Goal: Use online tool/utility: Use online tool/utility

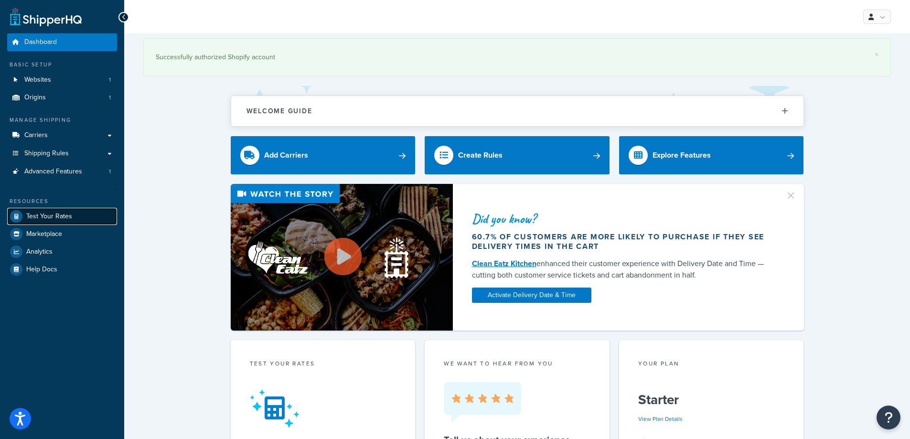
click at [52, 217] on span "Test Your Rates" at bounding box center [49, 217] width 46 height 8
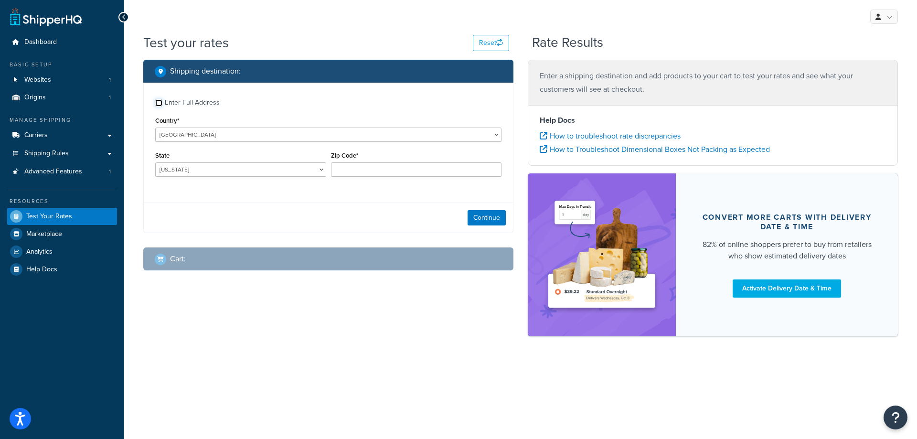
click at [160, 101] on input "Enter Full Address" at bounding box center [158, 102] width 7 height 7
checkbox input "true"
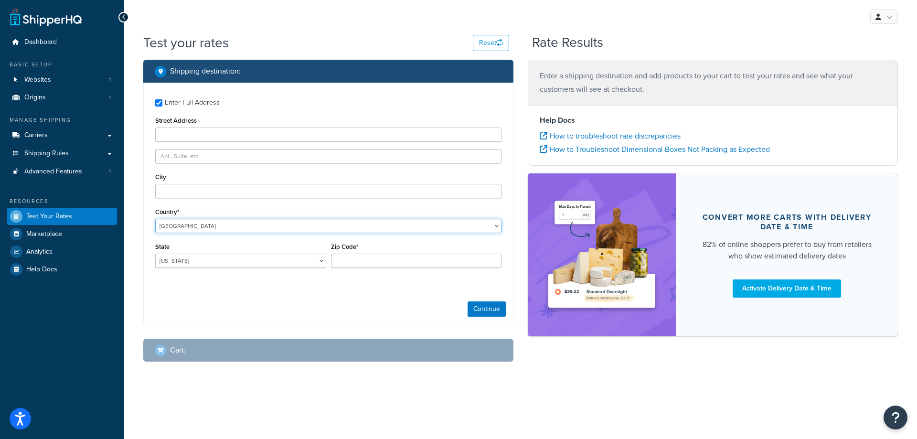
click at [221, 226] on select "[GEOGRAPHIC_DATA] [GEOGRAPHIC_DATA] [GEOGRAPHIC_DATA] [GEOGRAPHIC_DATA] [GEOGRA…" at bounding box center [328, 226] width 346 height 14
select select "IS"
click at [155, 219] on select "[GEOGRAPHIC_DATA] [GEOGRAPHIC_DATA] [GEOGRAPHIC_DATA] [GEOGRAPHIC_DATA] [GEOGRA…" at bounding box center [328, 226] width 346 height 14
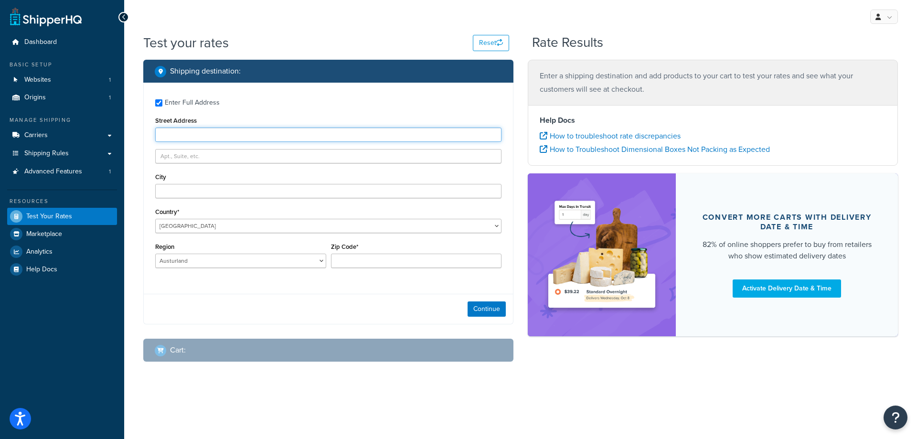
click at [186, 135] on input "Street Address" at bounding box center [328, 135] width 346 height 14
paste input "Bakkabraut 16"
type input "Bakkabraut 16"
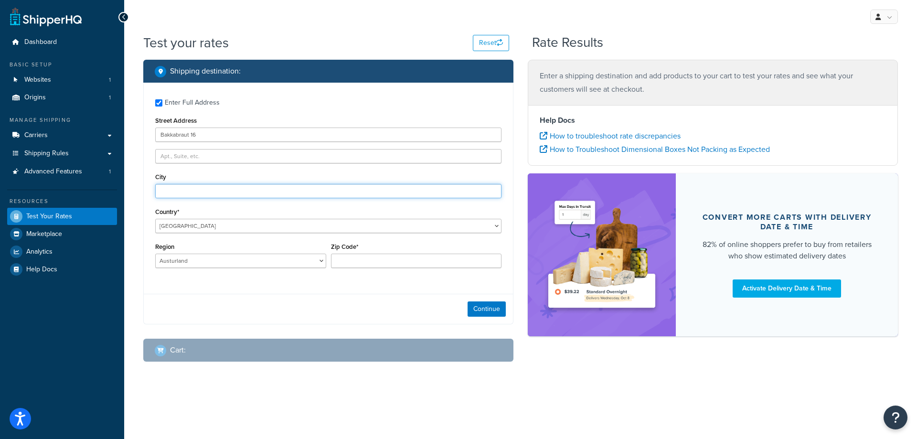
click at [182, 185] on input "City" at bounding box center [328, 191] width 346 height 14
paste input "Kópavogur"
type input "Kópavogur"
click at [234, 265] on select "Austurland Hofuoborgarsvaeoi utan [GEOGRAPHIC_DATA] [GEOGRAPHIC_DATA] eystra [G…" at bounding box center [240, 261] width 171 height 14
select select "1"
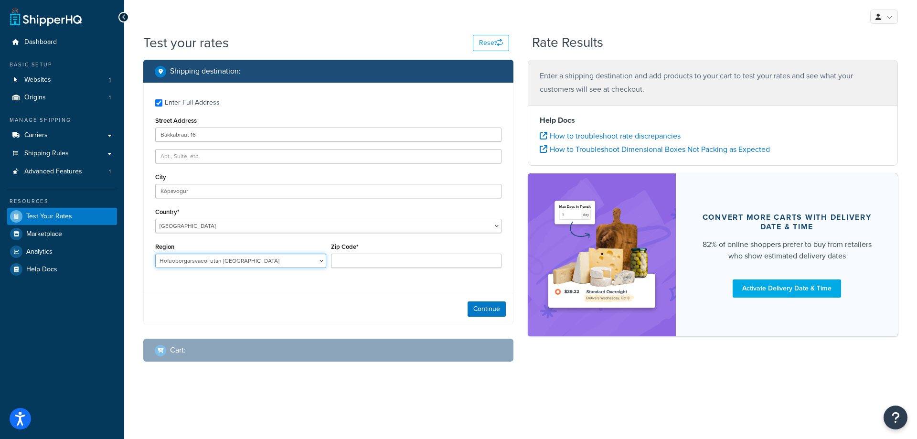
click at [155, 254] on select "Austurland Hofuoborgarsvaeoi utan [GEOGRAPHIC_DATA] [GEOGRAPHIC_DATA] eystra [G…" at bounding box center [240, 261] width 171 height 14
click at [356, 259] on input "Zip Code*" at bounding box center [416, 261] width 171 height 14
paste input "200"
type input "200"
click at [480, 308] on button "Continue" at bounding box center [487, 308] width 38 height 15
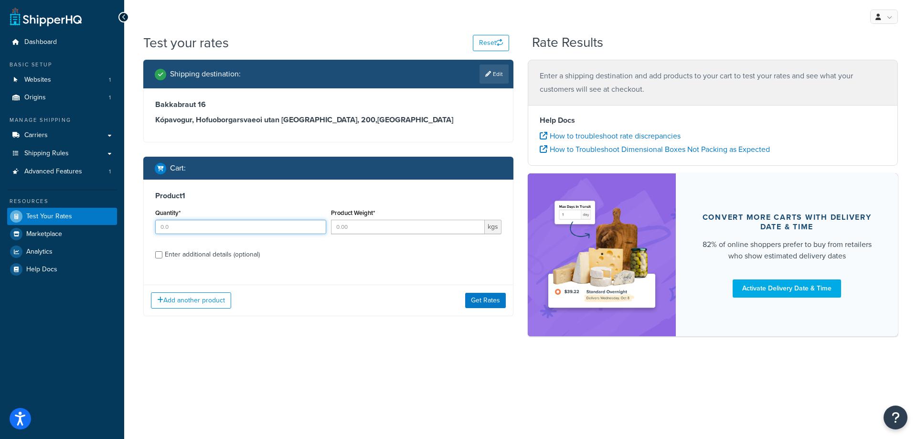
click at [204, 223] on input "Quantity*" at bounding box center [240, 227] width 171 height 14
type input "1"
click at [352, 228] on input "Product Weight*" at bounding box center [408, 227] width 154 height 14
type input "2"
click at [185, 296] on button "Add another product" at bounding box center [191, 300] width 80 height 16
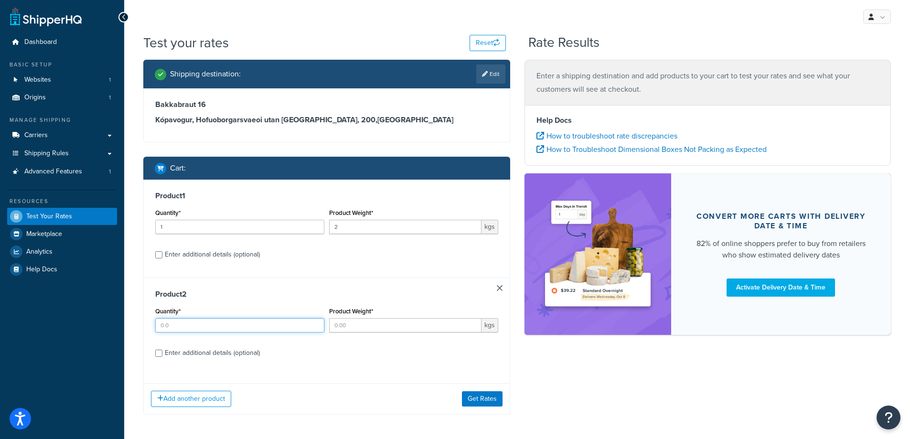
click at [175, 324] on input "Quantity*" at bounding box center [239, 325] width 169 height 14
type input "1"
click at [357, 328] on input "Product Weight*" at bounding box center [405, 325] width 152 height 14
type input "23"
click at [191, 400] on button "Add another product" at bounding box center [191, 399] width 80 height 16
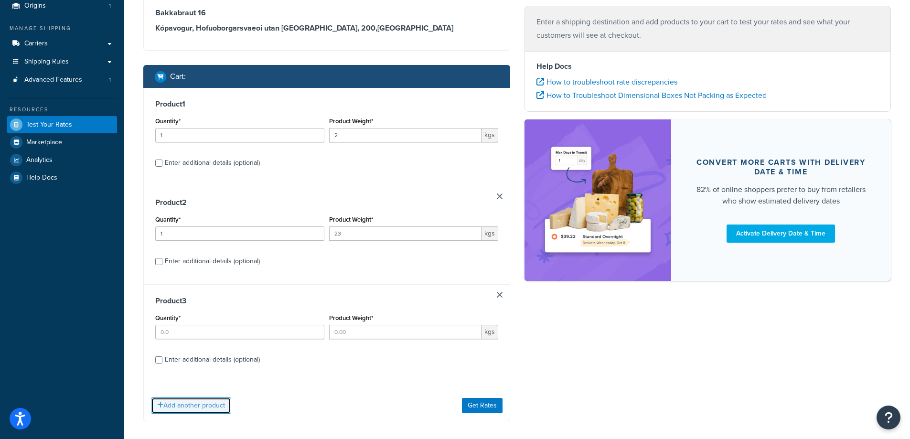
scroll to position [96, 0]
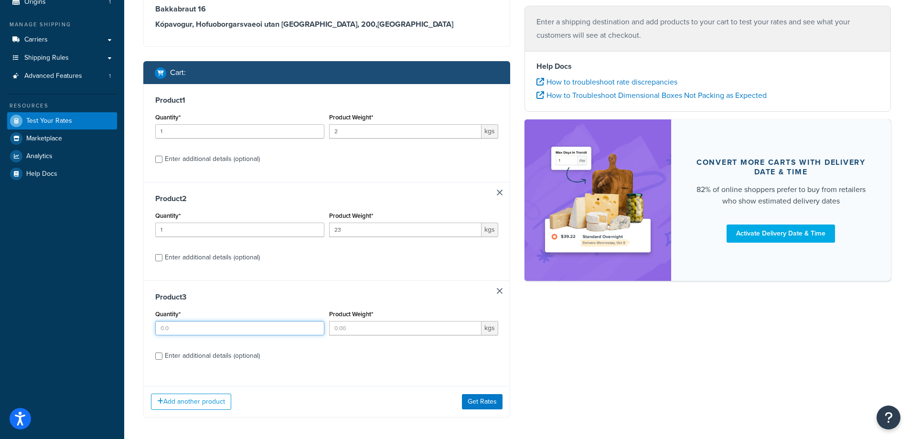
click at [179, 328] on input "Quantity*" at bounding box center [239, 328] width 169 height 14
type input "1"
click at [353, 333] on input "Product Weight*" at bounding box center [405, 328] width 152 height 14
type input "23"
click at [186, 402] on button "Add another product" at bounding box center [191, 402] width 80 height 16
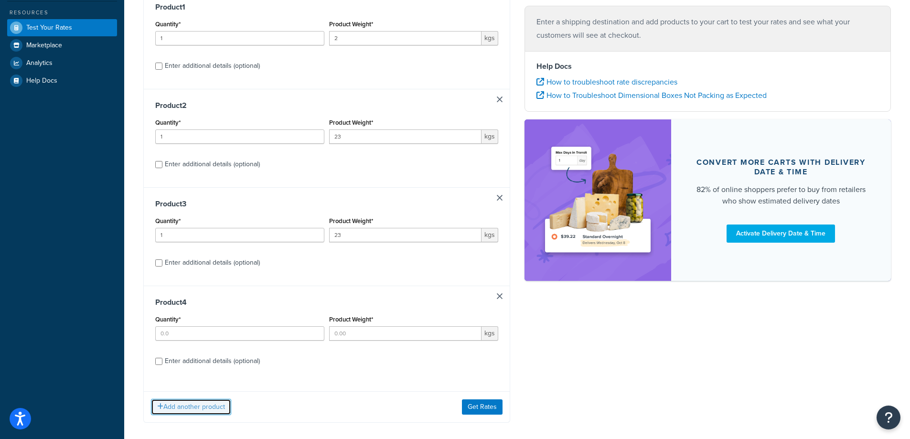
scroll to position [191, 0]
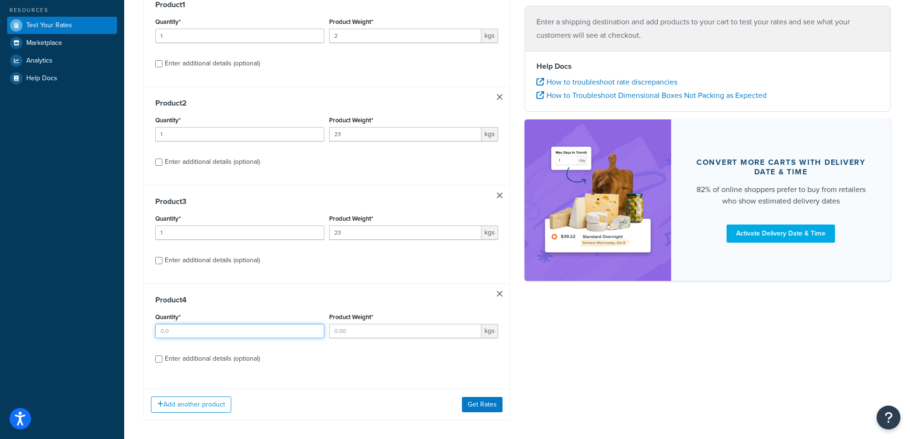
click at [184, 334] on input "Quantity*" at bounding box center [239, 331] width 169 height 14
type input "1"
click at [363, 333] on input "Product Weight*" at bounding box center [405, 331] width 152 height 14
type input "23"
click at [348, 361] on label "Enter additional details (optional)" at bounding box center [331, 357] width 333 height 15
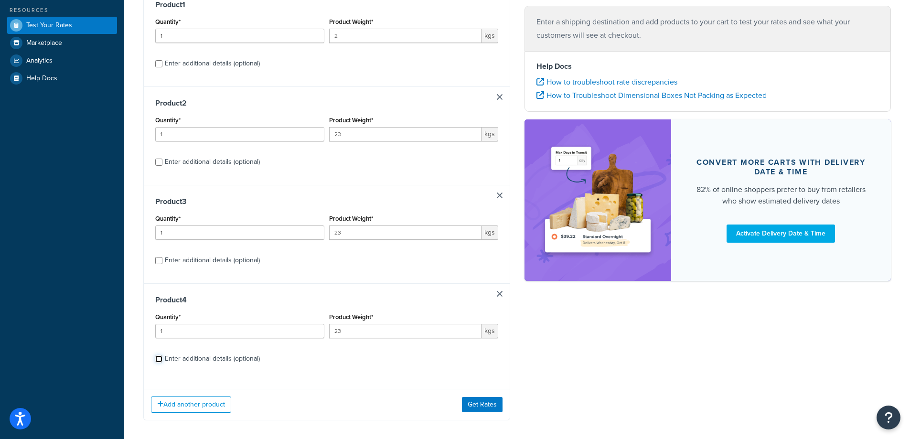
click at [162, 361] on input "Enter additional details (optional)" at bounding box center [158, 358] width 7 height 7
checkbox input "true"
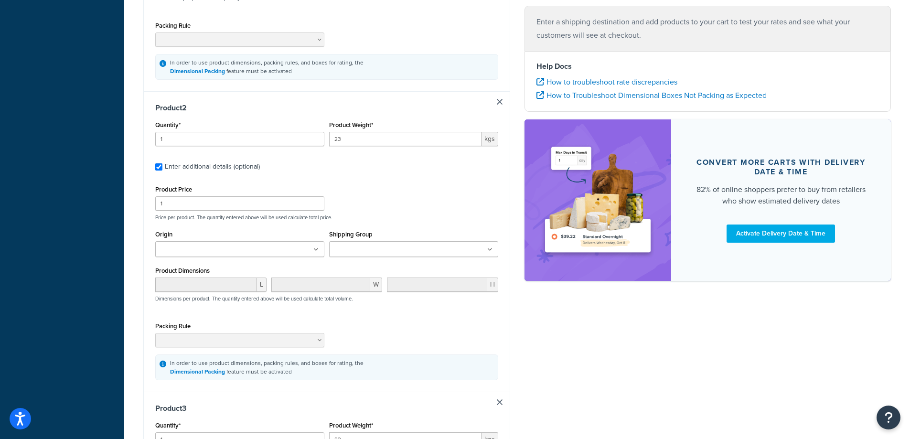
scroll to position [478, 0]
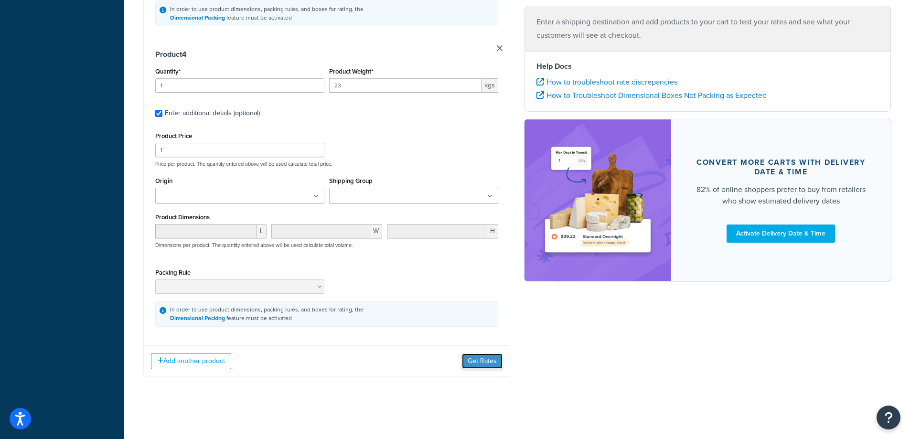
click at [480, 360] on button "Get Rates" at bounding box center [482, 361] width 41 height 15
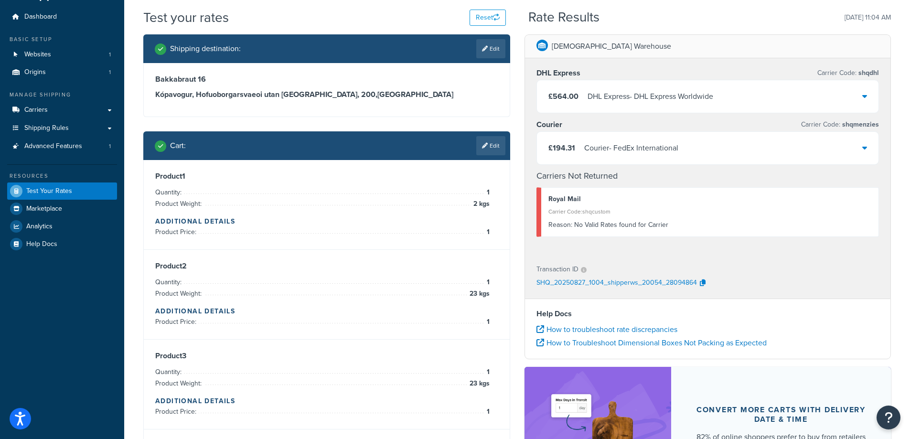
scroll to position [48, 0]
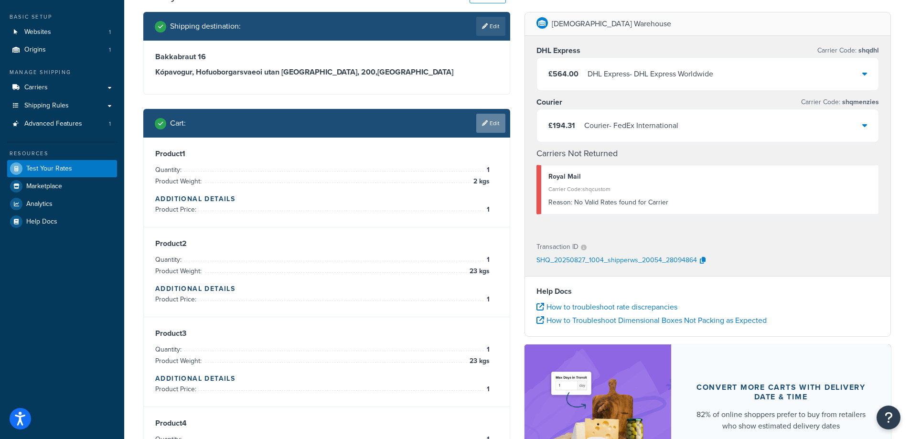
click at [493, 127] on link "Edit" at bounding box center [490, 123] width 29 height 19
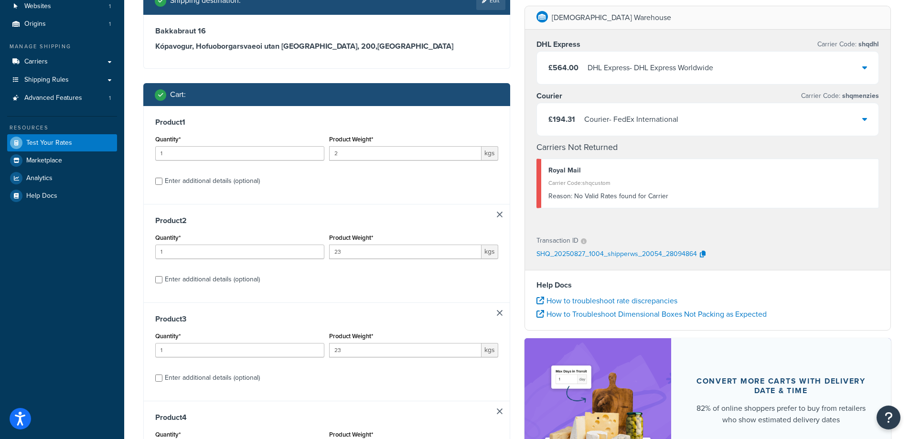
scroll to position [96, 0]
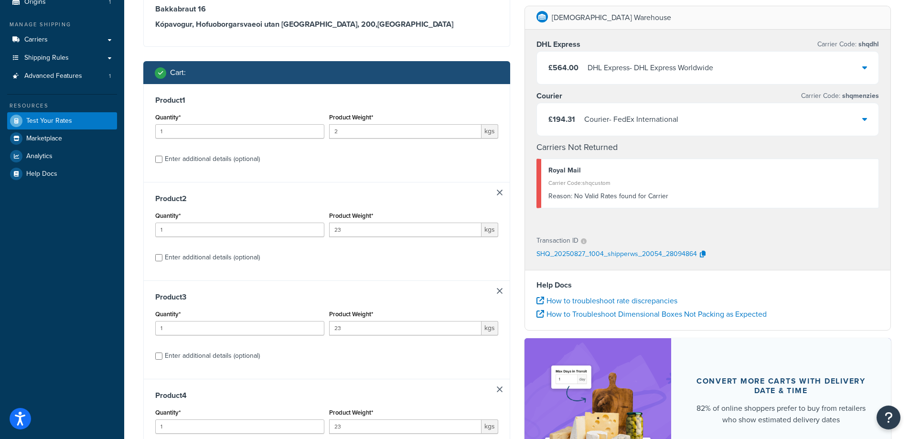
click at [438, 100] on h3 "Product 1" at bounding box center [326, 101] width 343 height 10
click at [496, 90] on div "Product 1 Quantity* 1 Product Weight* 2 kgs Enter additional details (optional)" at bounding box center [327, 133] width 366 height 98
drag, startPoint x: 342, startPoint y: 132, endPoint x: 327, endPoint y: 133, distance: 15.3
click at [327, 133] on div "Product Weight* 2 kgs" at bounding box center [414, 128] width 174 height 35
type input "23"
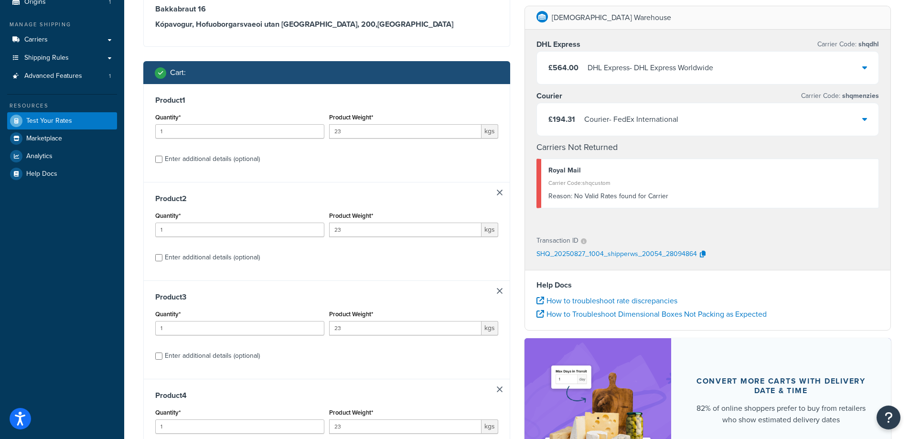
click at [355, 151] on label "Enter additional details (optional)" at bounding box center [331, 158] width 333 height 15
click at [162, 156] on input "Enter additional details (optional)" at bounding box center [158, 159] width 7 height 7
checkbox input "true"
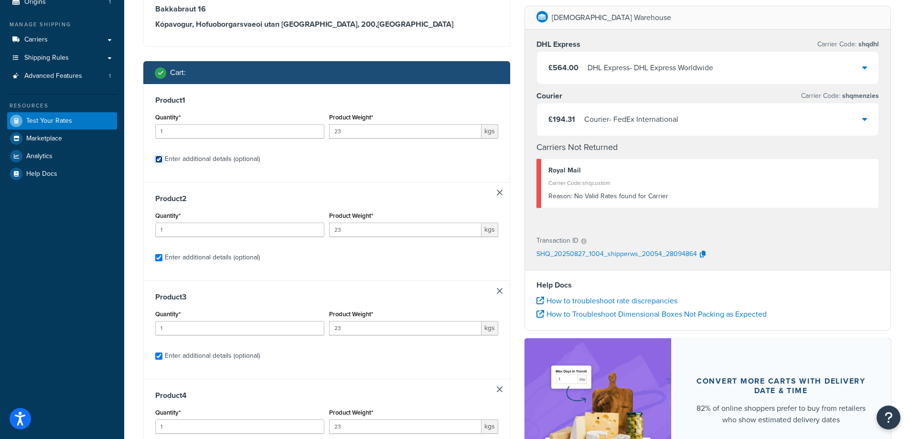
checkbox input "true"
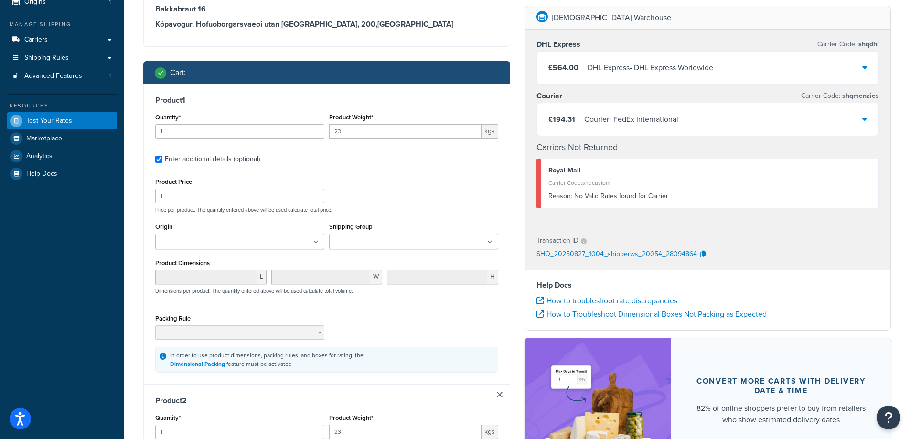
click at [500, 397] on link at bounding box center [500, 395] width 6 height 6
checkbox input "false"
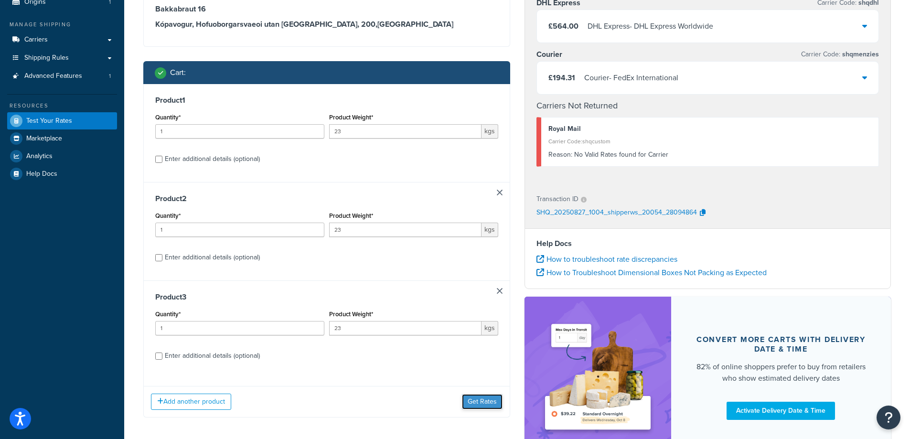
click at [475, 401] on button "Get Rates" at bounding box center [482, 401] width 41 height 15
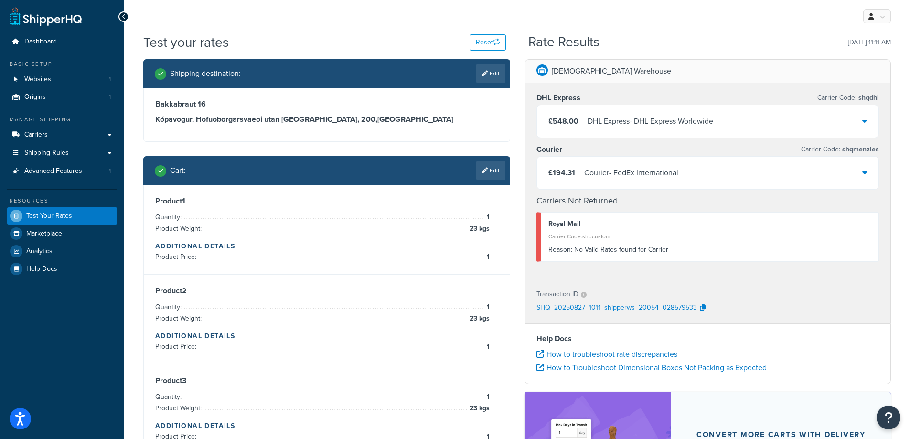
scroll to position [0, 0]
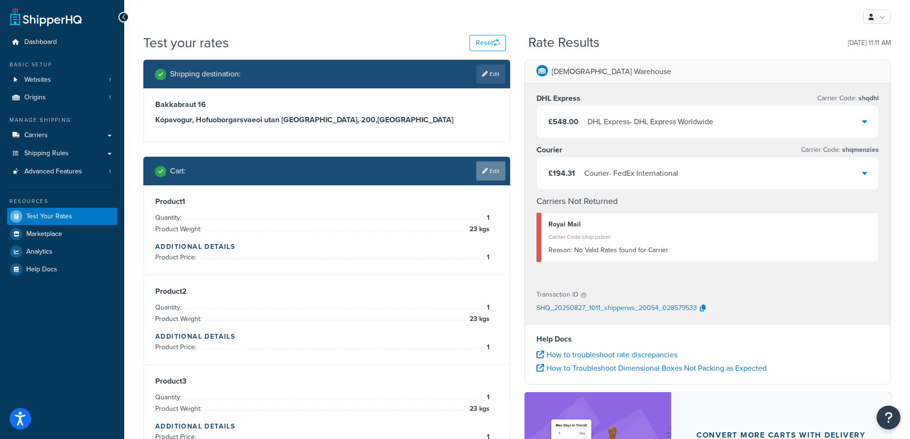
click at [494, 174] on link "Edit" at bounding box center [490, 170] width 29 height 19
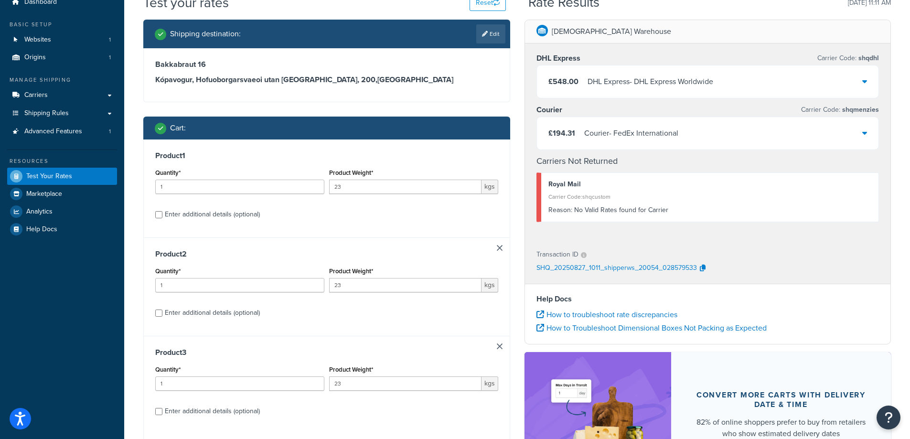
scroll to position [96, 0]
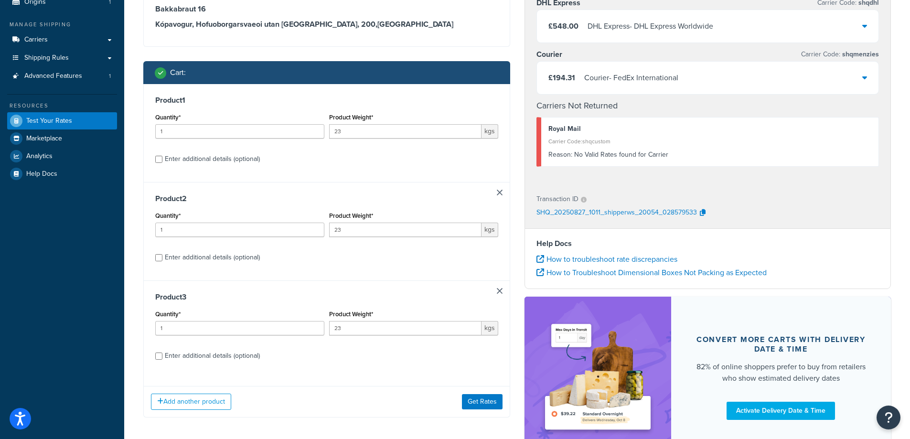
click at [500, 194] on link at bounding box center [500, 193] width 6 height 6
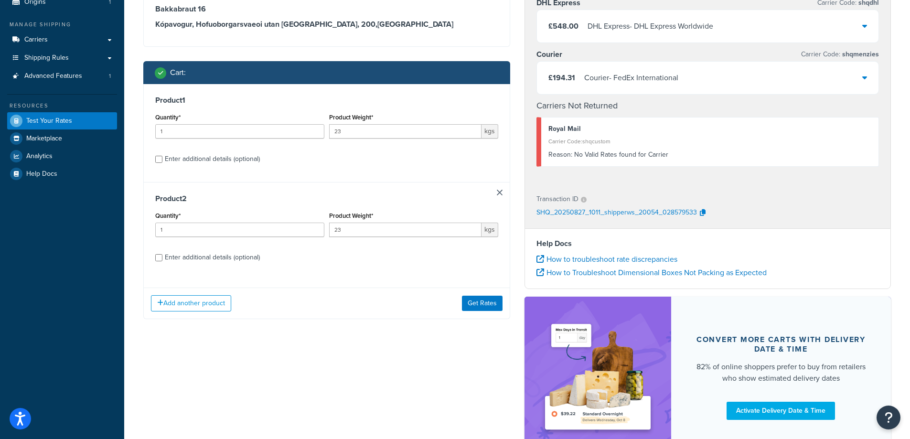
click at [499, 193] on link at bounding box center [500, 193] width 6 height 6
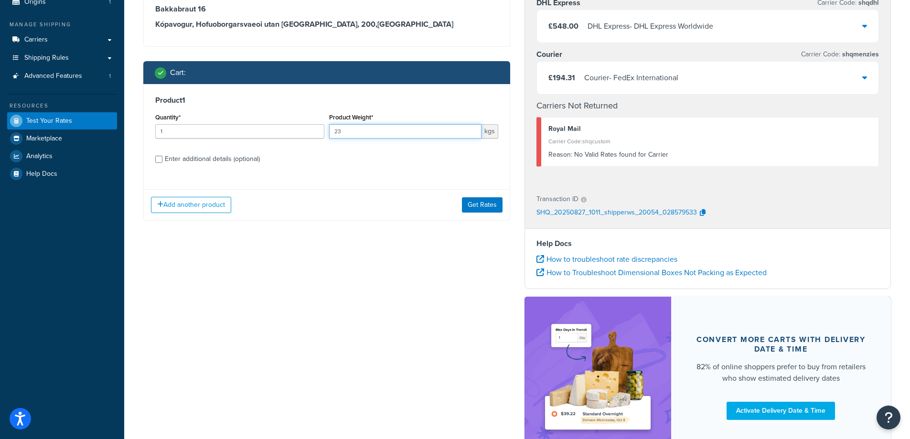
drag, startPoint x: 344, startPoint y: 129, endPoint x: 328, endPoint y: 129, distance: 16.2
click at [328, 129] on div "Product Weight* 23 kgs" at bounding box center [414, 128] width 174 height 35
type input "2"
click at [325, 163] on label "Enter additional details (optional)" at bounding box center [331, 158] width 333 height 15
click at [162, 163] on input "Enter additional details (optional)" at bounding box center [158, 159] width 7 height 7
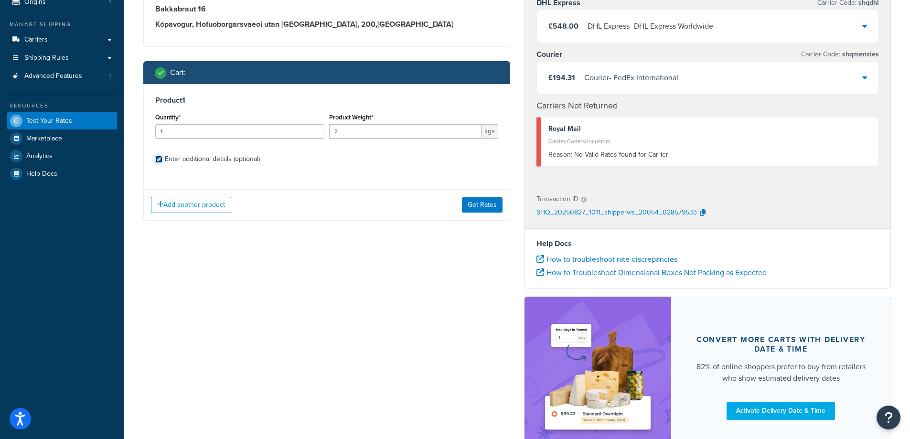
checkbox input "true"
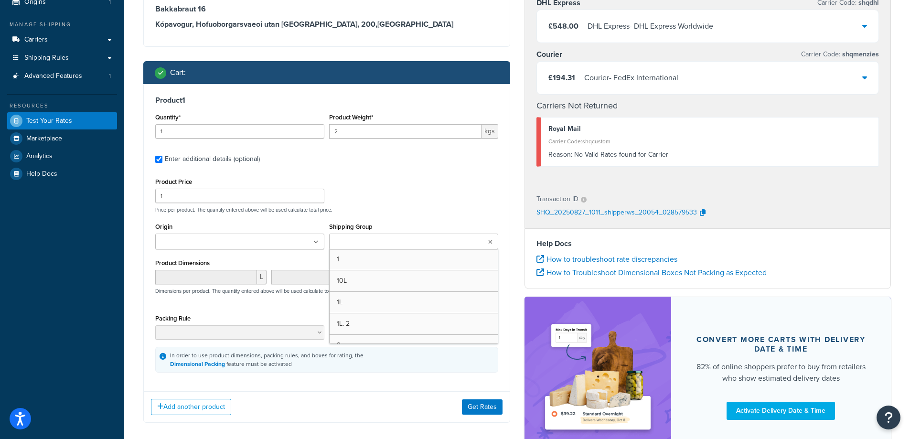
click at [420, 247] on ul at bounding box center [413, 242] width 169 height 16
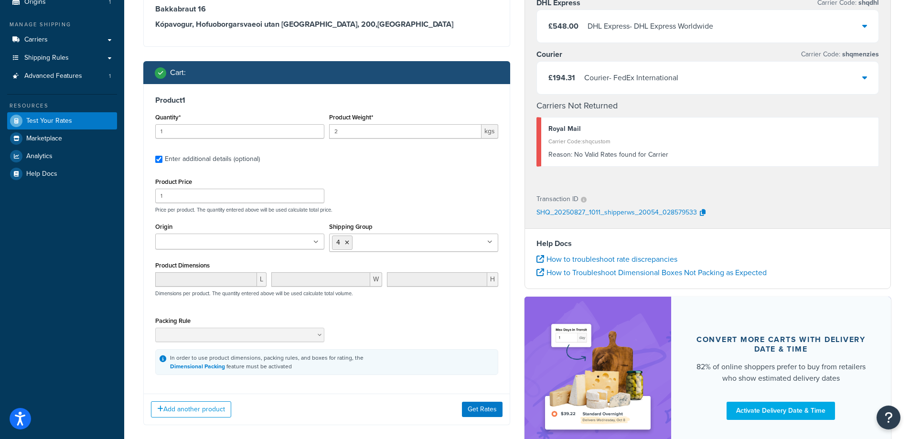
click at [416, 201] on div "Product Price 1 Price per product. The quantity entered above will be used calc…" at bounding box center [327, 194] width 348 height 38
click at [480, 414] on button "Get Rates" at bounding box center [482, 409] width 41 height 15
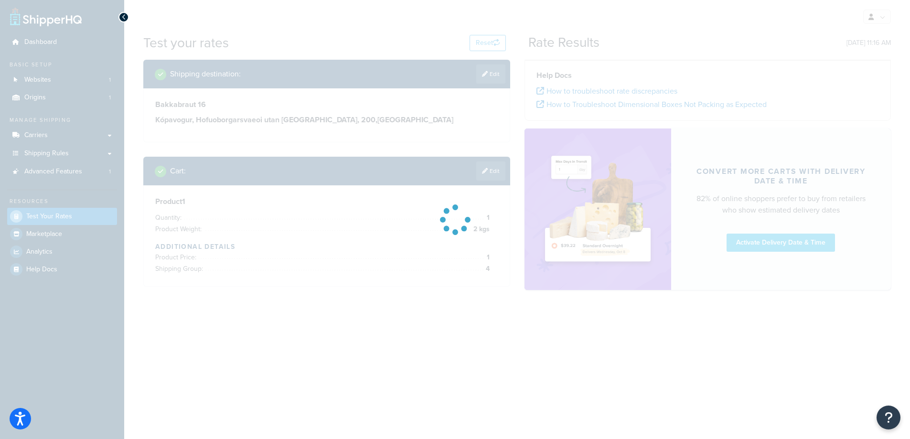
scroll to position [0, 0]
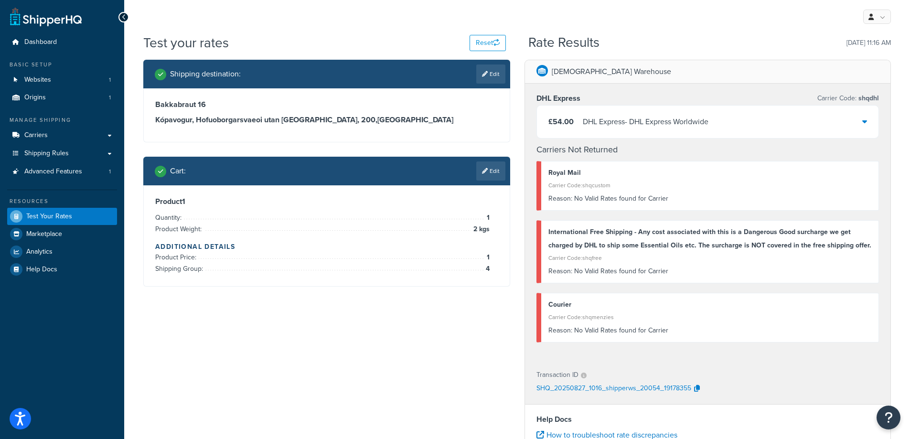
click at [866, 122] on icon at bounding box center [864, 122] width 5 height 8
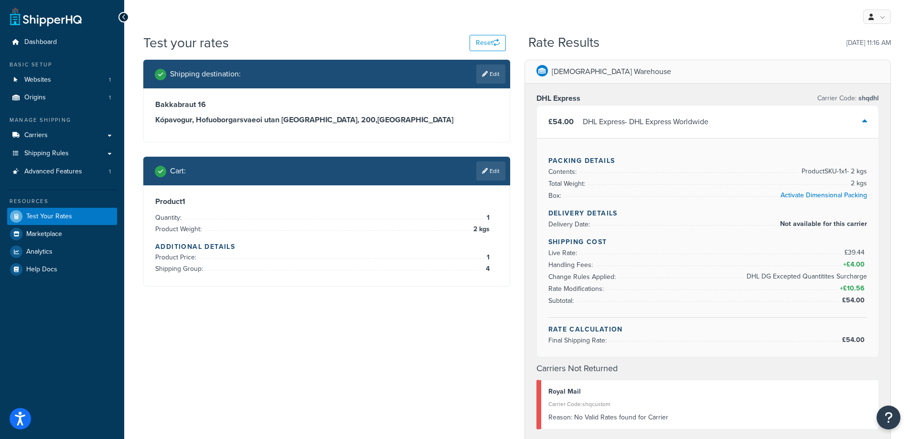
click at [866, 122] on icon at bounding box center [864, 122] width 5 height 8
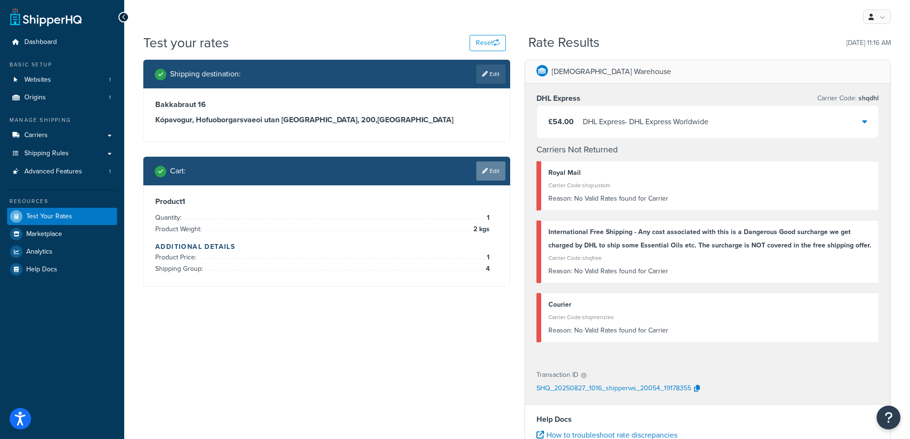
click at [492, 172] on link "Edit" at bounding box center [490, 170] width 29 height 19
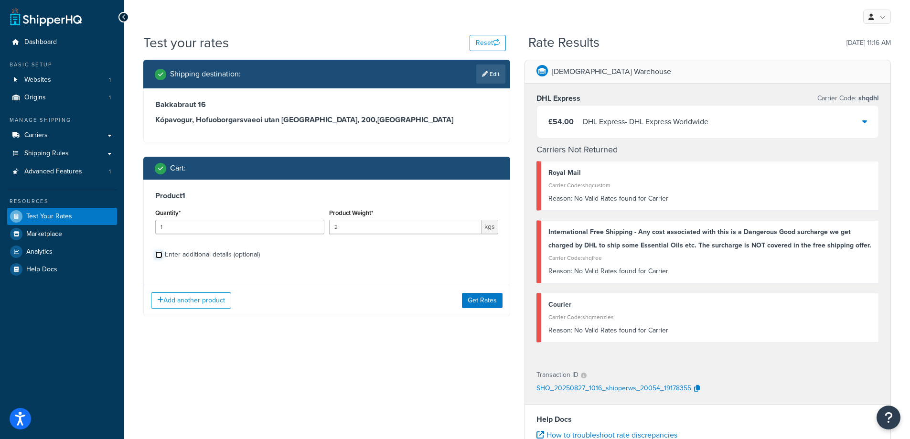
click at [161, 255] on input "Enter additional details (optional)" at bounding box center [158, 254] width 7 height 7
checkbox input "true"
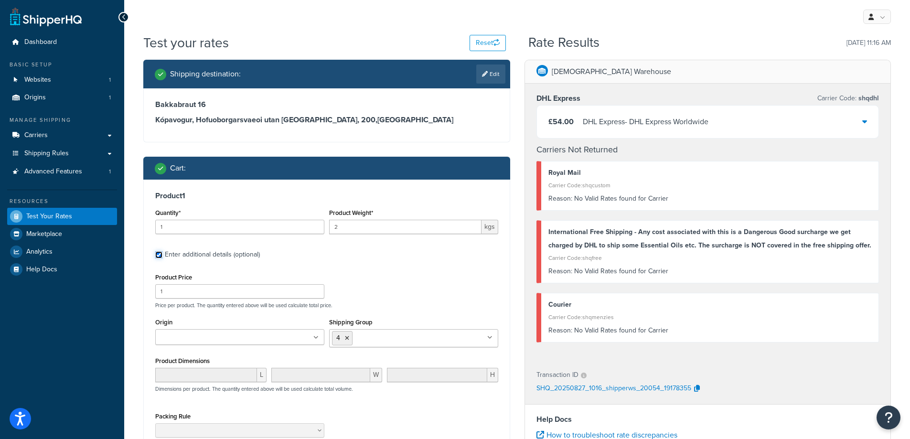
scroll to position [48, 0]
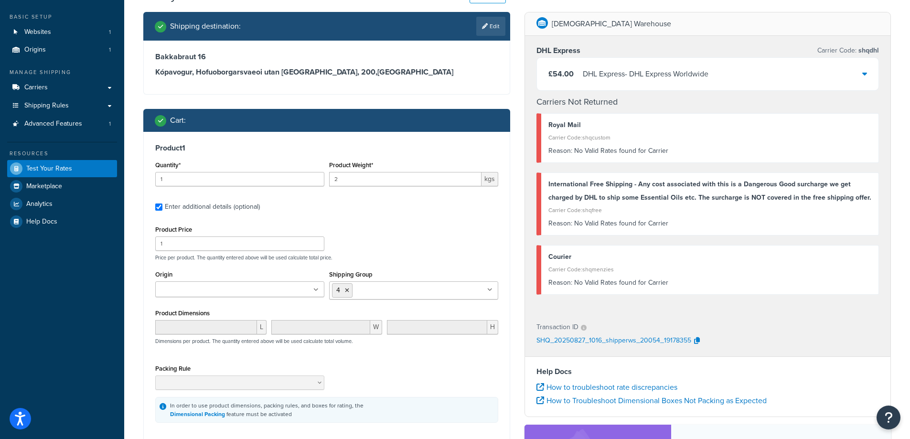
click at [490, 290] on icon at bounding box center [489, 290] width 5 height 6
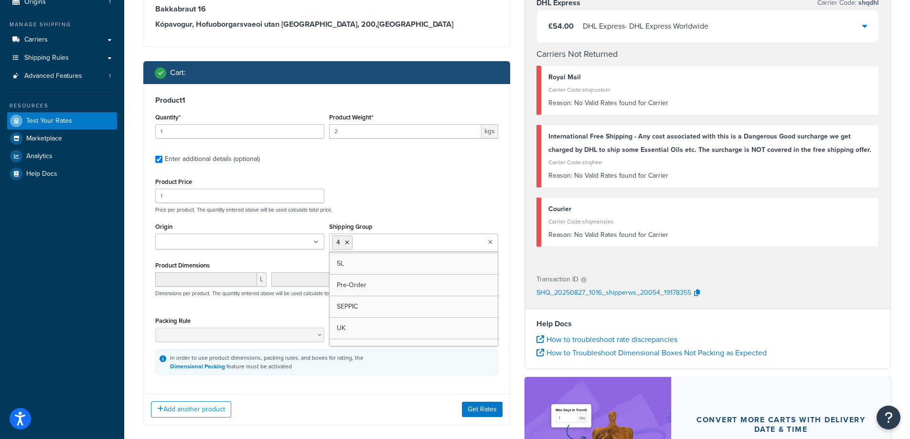
scroll to position [230, 0]
click at [369, 243] on icon at bounding box center [370, 243] width 4 height 6
click at [376, 246] on icon at bounding box center [376, 243] width 4 height 6
click at [473, 410] on button "Get Rates" at bounding box center [482, 409] width 41 height 15
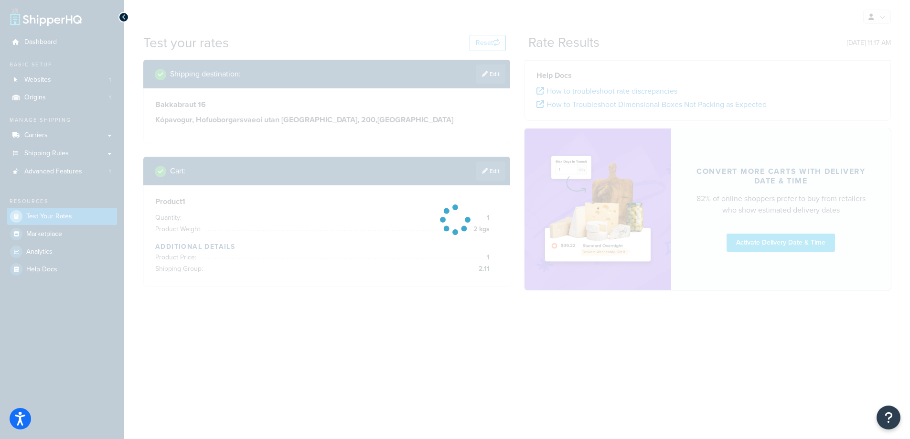
scroll to position [0, 0]
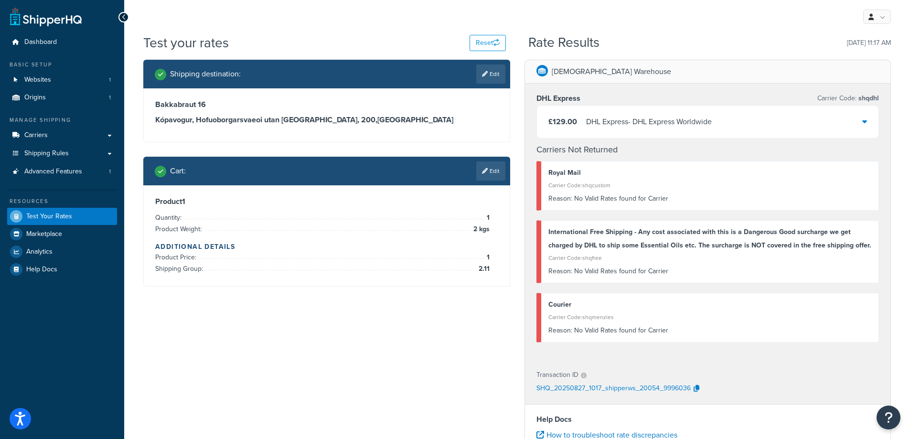
click at [865, 120] on icon at bounding box center [864, 122] width 5 height 8
